Goal: Information Seeking & Learning: Find specific fact

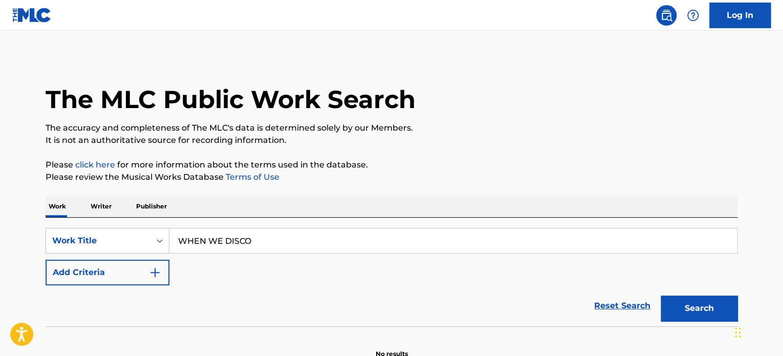
type input "WHEN WE DISCO"
click at [544, 135] on p "It is not an authoritative source for recording information." at bounding box center [392, 140] width 692 height 12
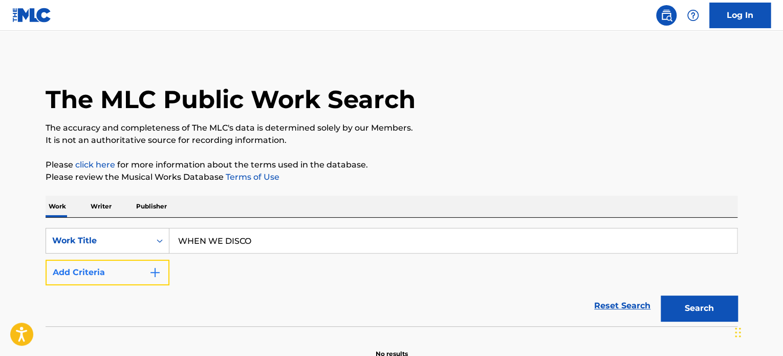
click at [147, 277] on button "Add Criteria" at bounding box center [108, 272] width 124 height 26
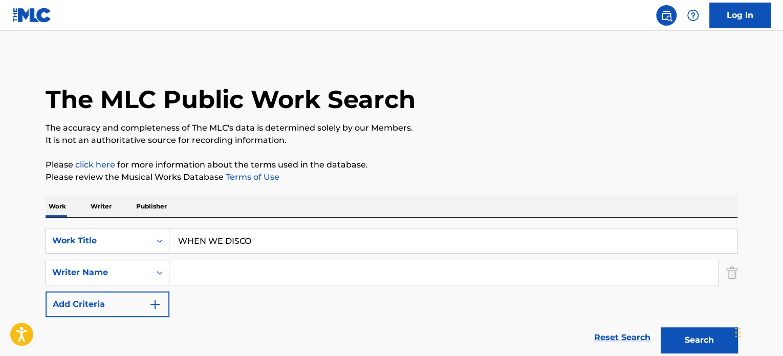
click at [214, 274] on input "Search Form" at bounding box center [443, 272] width 548 height 25
paste input "PARKTHEASIANSOUL"
click at [661, 327] on button "Search" at bounding box center [699, 340] width 77 height 26
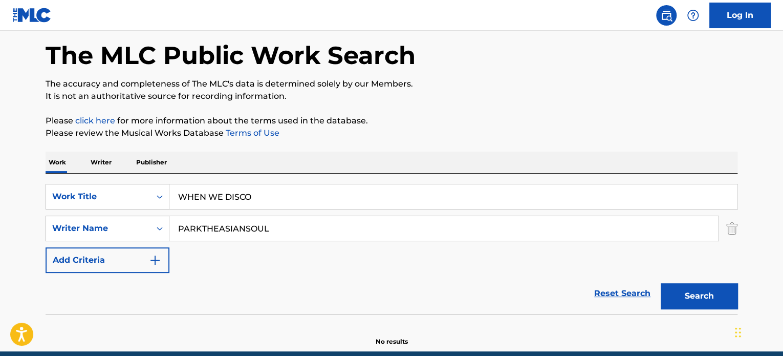
scroll to position [88, 0]
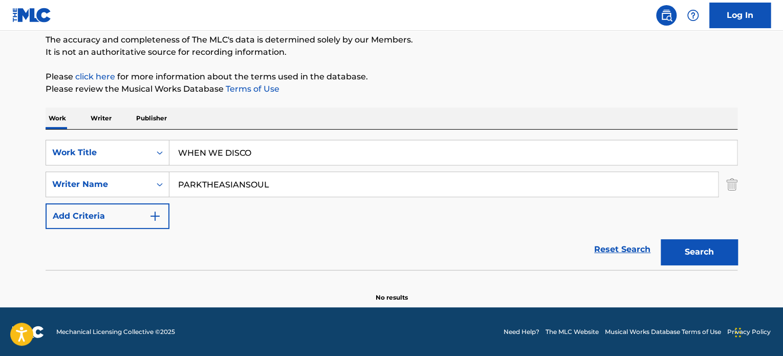
click at [288, 187] on input "PARKTHEASIANSOUL" at bounding box center [443, 184] width 548 height 25
paste input "J.Y."
type input "J.Y.PARKTHEASIANSOUL"
click at [672, 249] on button "Search" at bounding box center [699, 252] width 77 height 26
drag, startPoint x: 274, startPoint y: 192, endPoint x: 146, endPoint y: 196, distance: 127.5
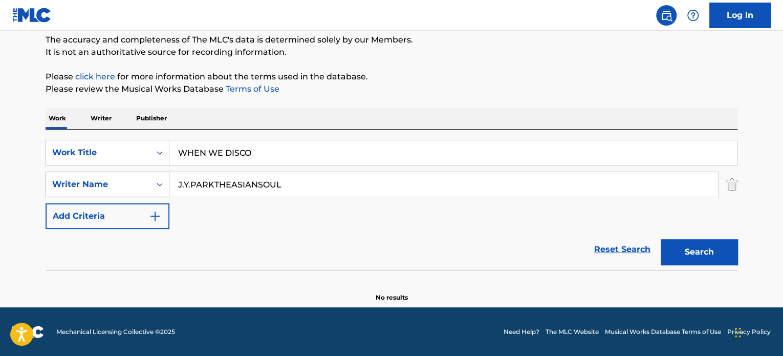
click at [146, 196] on div "SearchWithCriteria6f96cdc7-4522-405d-99e4-ebc9bcf080dc Writer Name J.Y.PARKTHEA…" at bounding box center [392, 184] width 692 height 26
click at [661, 239] on button "Search" at bounding box center [699, 252] width 77 height 26
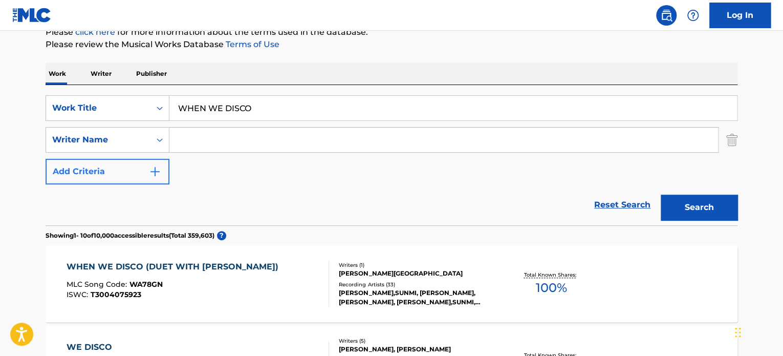
scroll to position [190, 0]
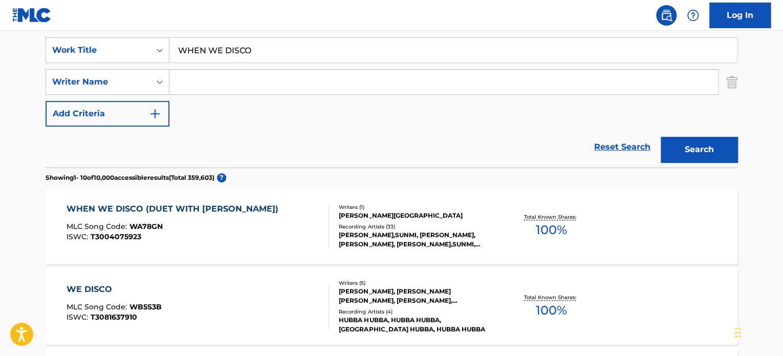
click at [276, 223] on div "WHEN WE DISCO (DUET WITH SEON MI) MLC Song Code : WA78GN ISWC : T3004075923" at bounding box center [198, 226] width 263 height 46
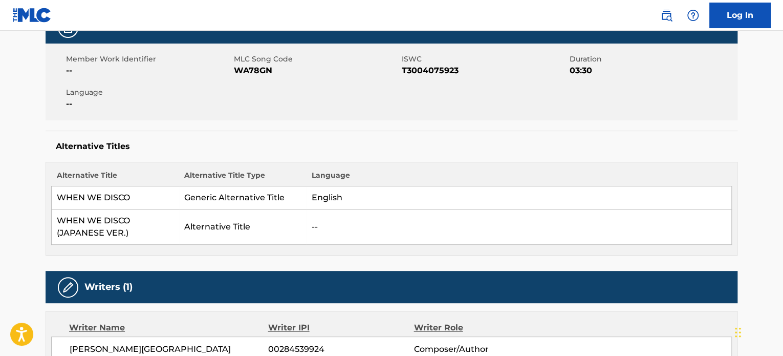
scroll to position [256, 0]
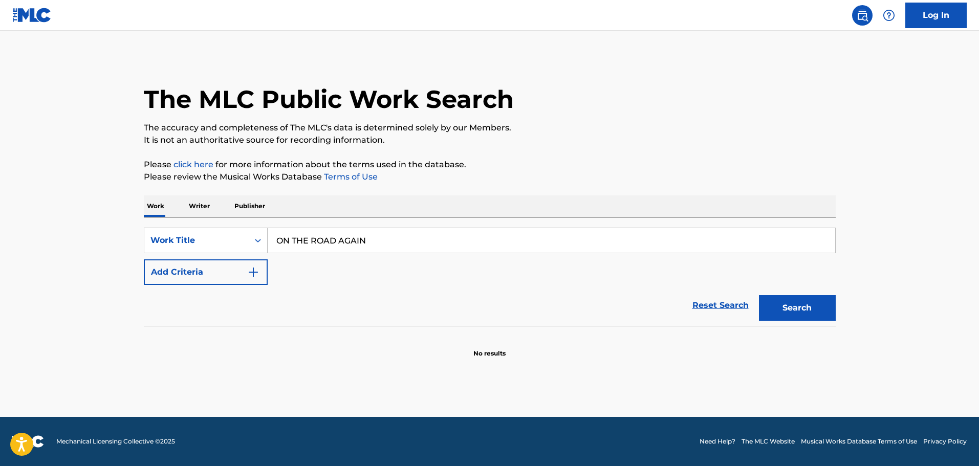
type input "ON THE ROAD AGAIN"
click at [259, 272] on img "Search Form" at bounding box center [253, 272] width 12 height 12
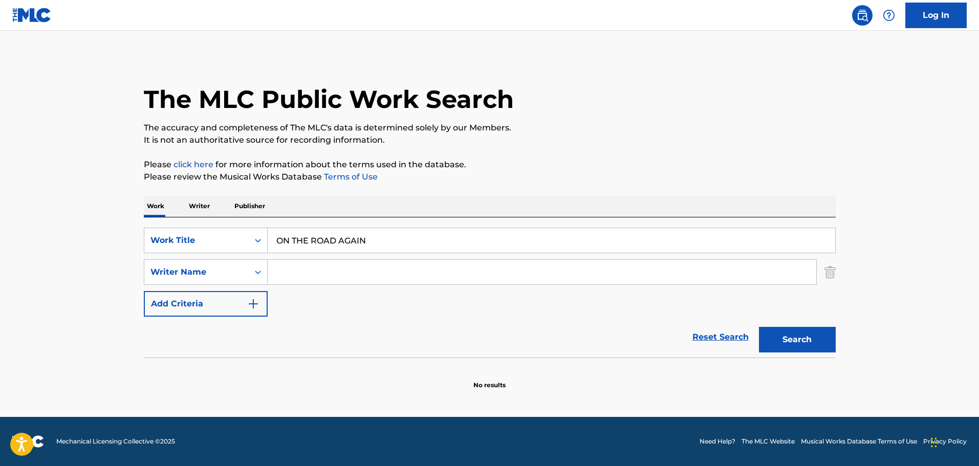
click at [293, 267] on input "Search Form" at bounding box center [542, 272] width 548 height 25
paste input "[PERSON_NAME]"
type input "[PERSON_NAME]"
click at [759, 327] on button "Search" at bounding box center [797, 340] width 77 height 26
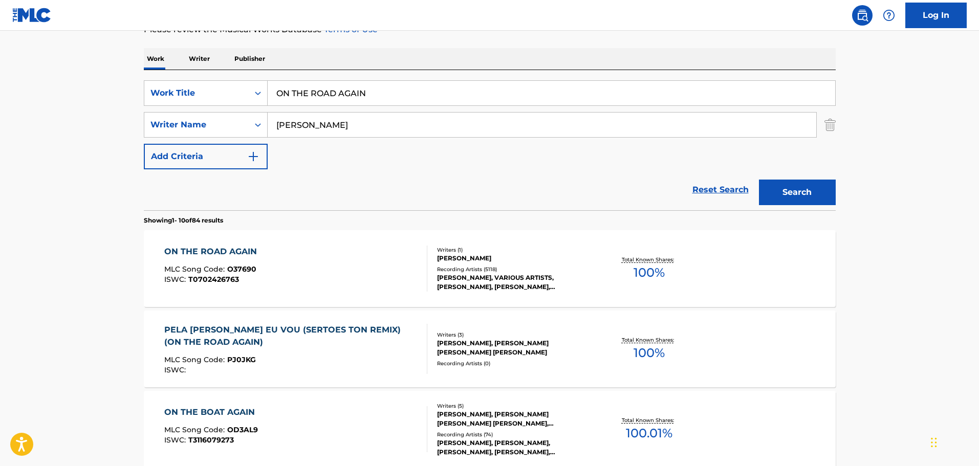
scroll to position [153, 0]
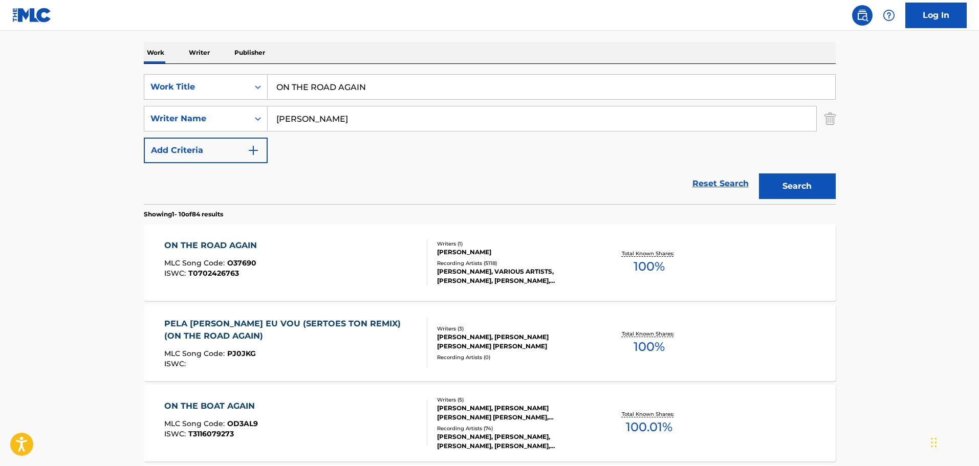
click at [328, 260] on div "ON THE ROAD AGAIN MLC Song Code : O37690 ISWC : T0702426763" at bounding box center [295, 262] width 263 height 46
